Goal: Find specific page/section: Find specific page/section

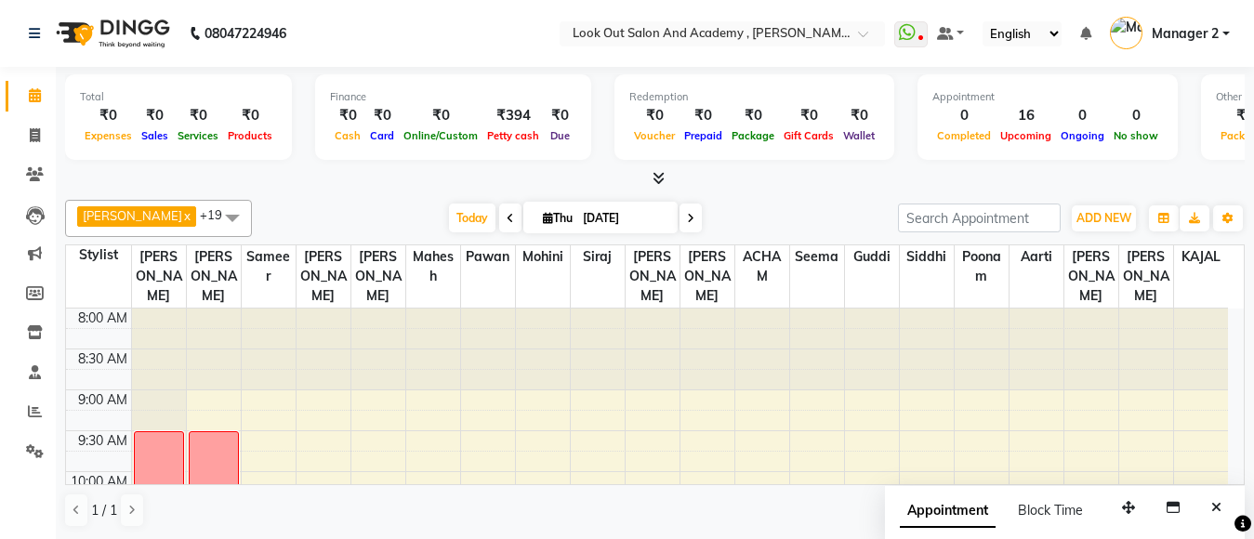
scroll to position [815, 0]
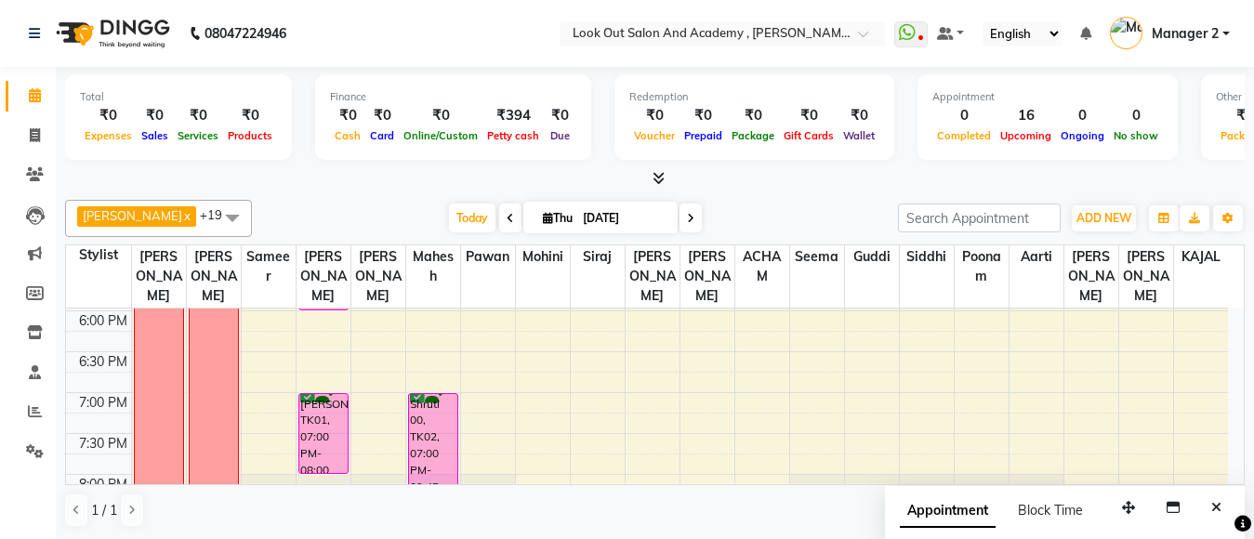
click at [635, 219] on input "[DATE]" at bounding box center [623, 219] width 93 height 28
select select "9"
select select "2025"
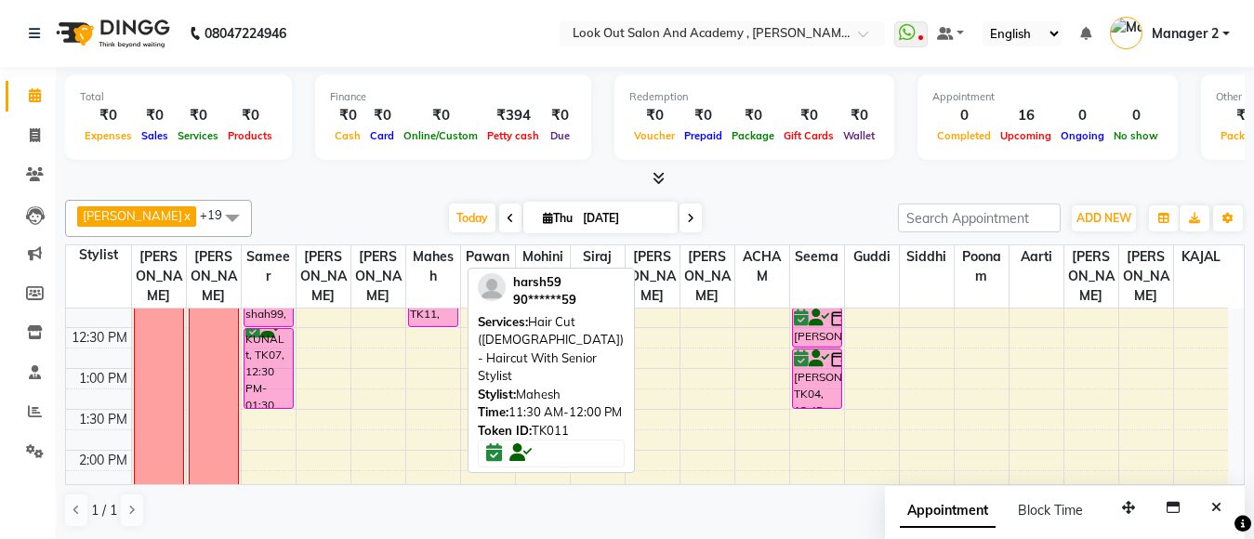
scroll to position [350, 0]
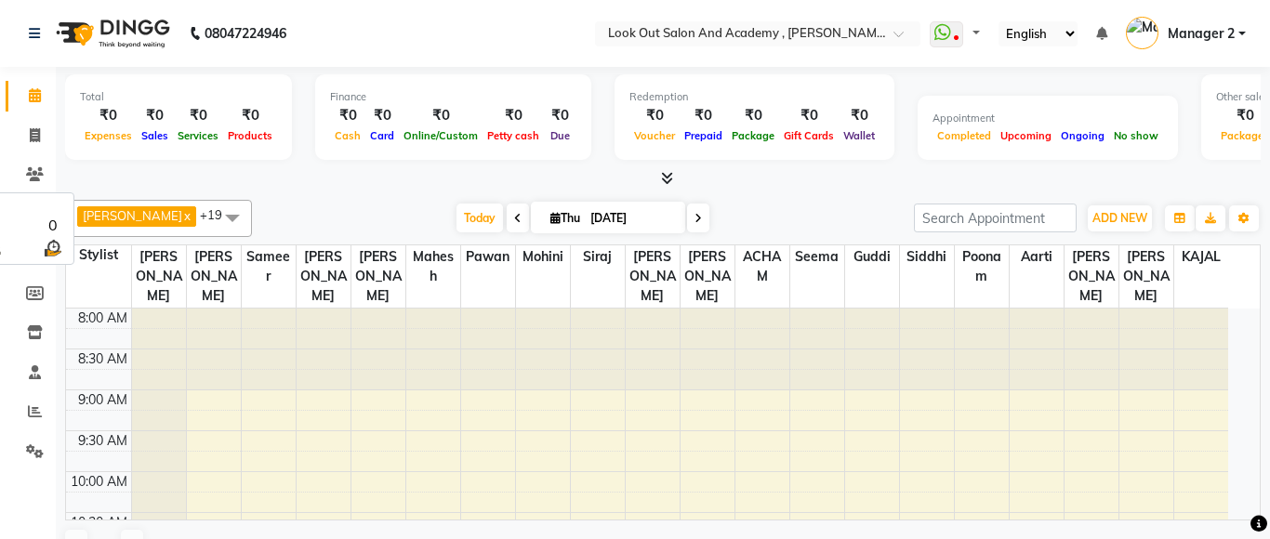
select select "en"
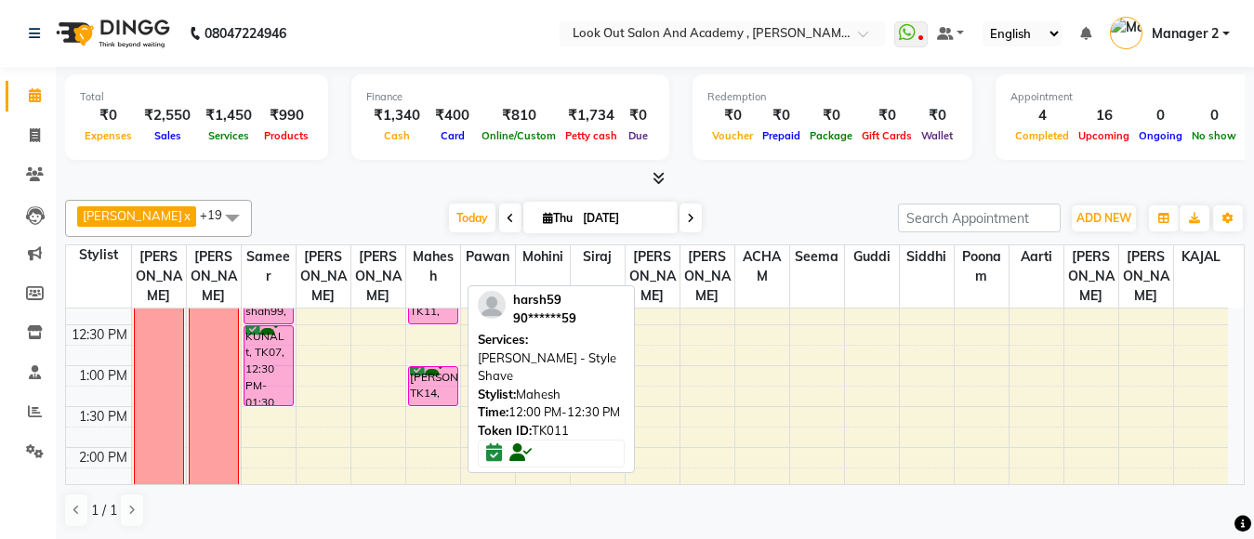
scroll to position [372, 0]
